Goal: Task Accomplishment & Management: Complete application form

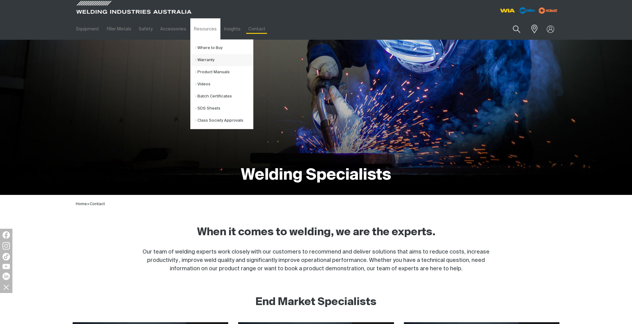
click at [207, 61] on link "Warranty" at bounding box center [224, 60] width 58 height 12
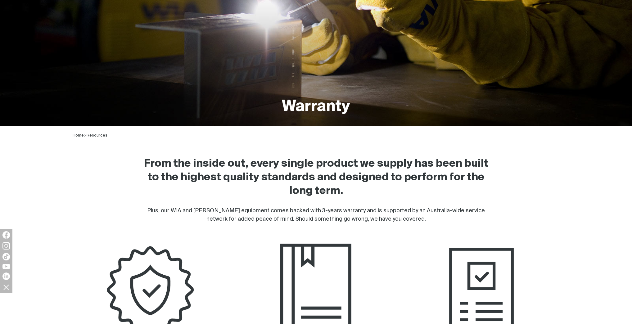
scroll to position [174, 0]
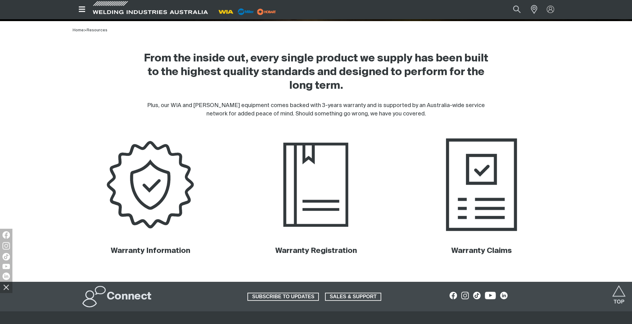
click at [314, 165] on img at bounding box center [481, 184] width 157 height 105
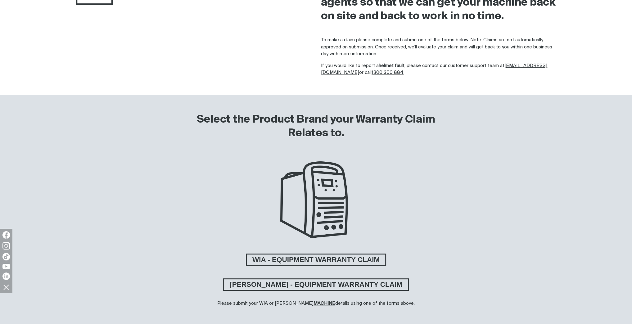
scroll to position [174, 0]
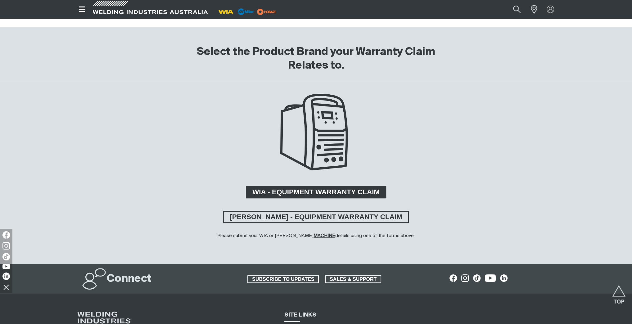
click at [314, 165] on span "WIA - EQUIPMENT WARRANTY CLAIM" at bounding box center [316, 192] width 138 height 12
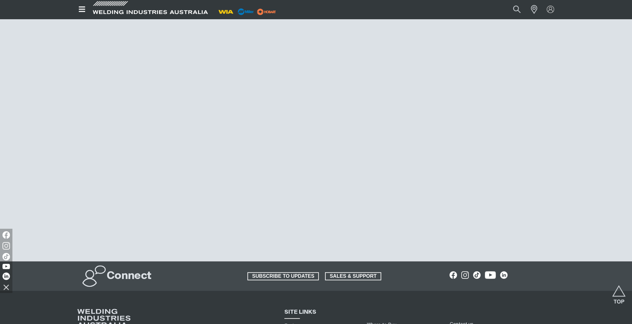
scroll to position [223, 0]
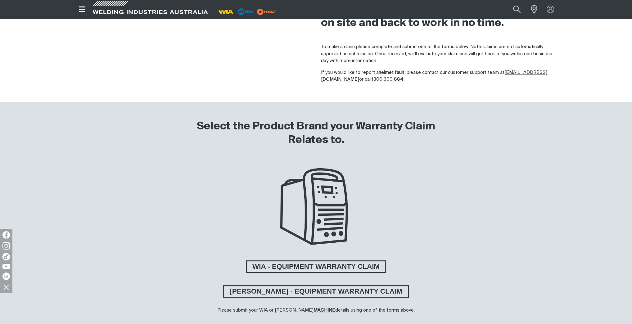
scroll to position [25, 0]
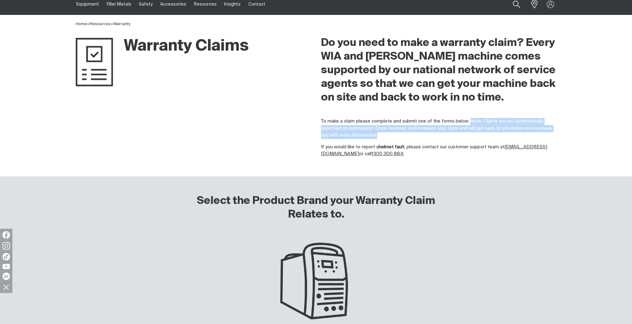
drag, startPoint x: 450, startPoint y: 134, endPoint x: 468, endPoint y: 122, distance: 22.5
click at [314, 122] on p "To make a claim please complete and submit one of the forms below. Note: Claims…" at bounding box center [438, 128] width 235 height 21
copy p "Note: Claims are not automatically approved on submission. Once received, we'll…"
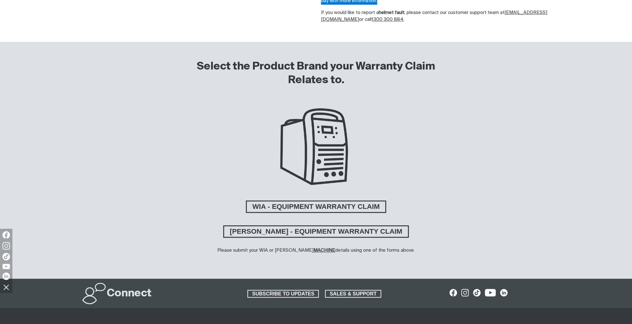
scroll to position [174, 0]
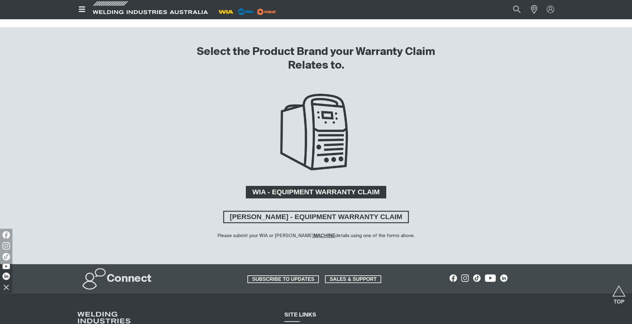
click at [299, 165] on span "WIA - EQUIPMENT WARRANTY CLAIM" at bounding box center [316, 192] width 138 height 12
